Goal: Transaction & Acquisition: Purchase product/service

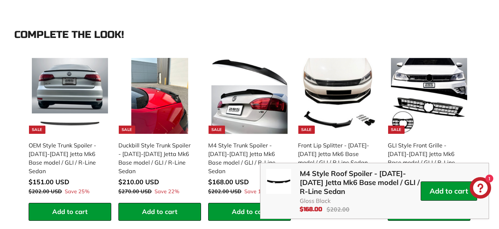
scroll to position [916, 0]
